Goal: Contribute content

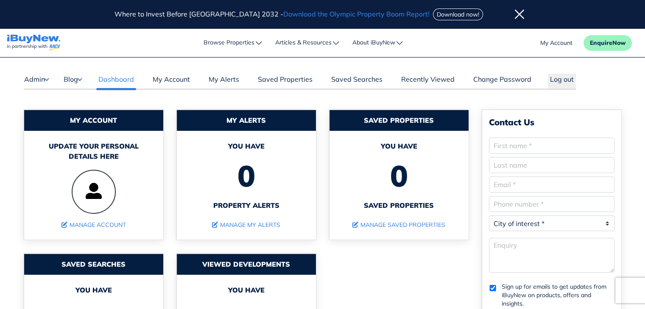
click at [82, 81] on button "Blog" at bounding box center [72, 79] width 19 height 11
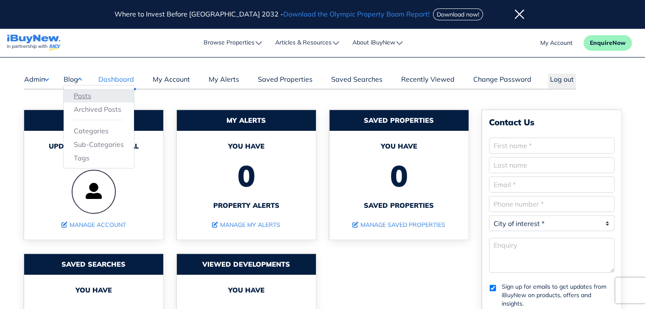
click at [88, 96] on link "Posts" at bounding box center [99, 96] width 50 height 10
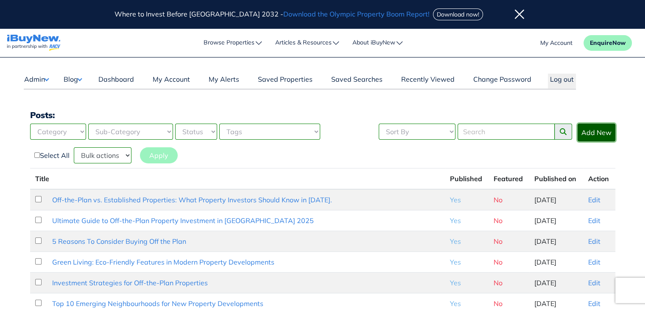
click at [599, 137] on link "Add New" at bounding box center [596, 133] width 38 height 18
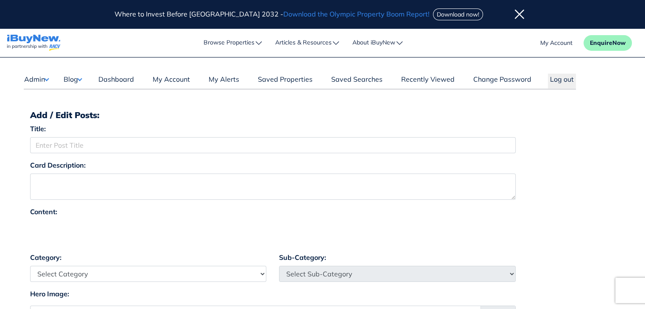
click at [392, 217] on div "Content:" at bounding box center [272, 226] width 485 height 39
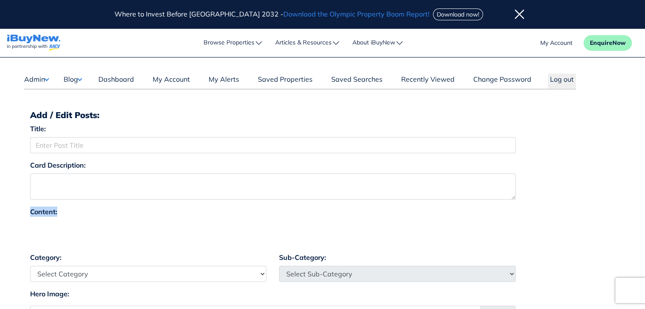
click at [392, 217] on div "Content:" at bounding box center [272, 226] width 485 height 39
click at [81, 80] on button "Blog" at bounding box center [72, 79] width 19 height 11
click at [560, 77] on button "Log out" at bounding box center [561, 81] width 28 height 15
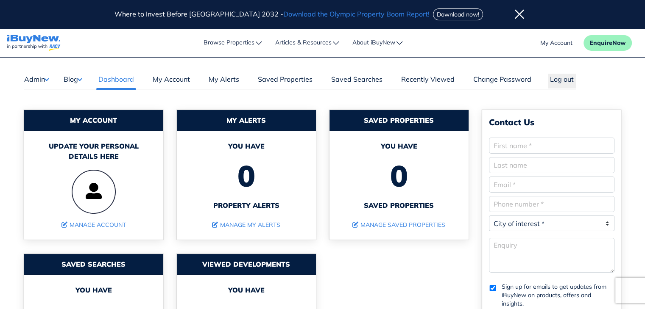
click at [73, 75] on button "Blog" at bounding box center [72, 79] width 19 height 11
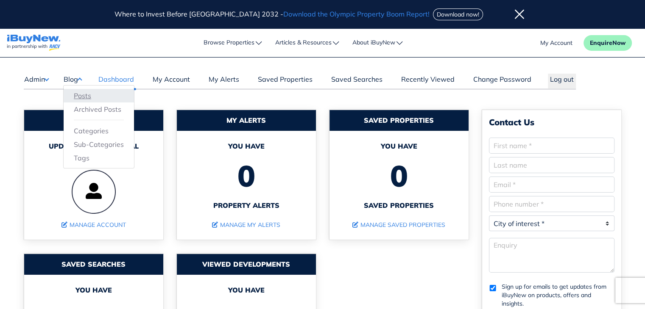
click at [85, 94] on link "Posts" at bounding box center [99, 96] width 50 height 10
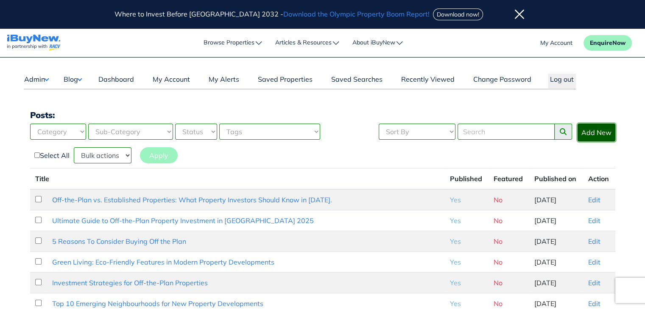
click at [602, 135] on link "Add New" at bounding box center [596, 133] width 38 height 18
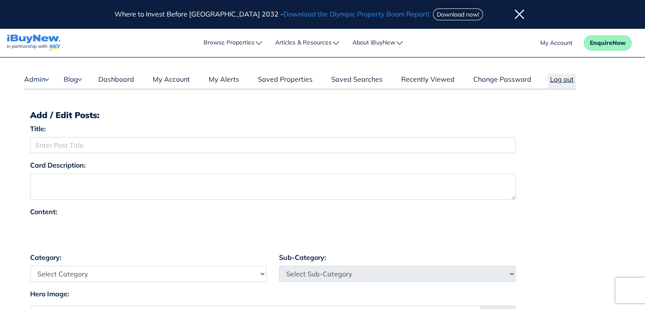
click at [562, 78] on button "Log out" at bounding box center [561, 81] width 28 height 15
